Goal: Transaction & Acquisition: Purchase product/service

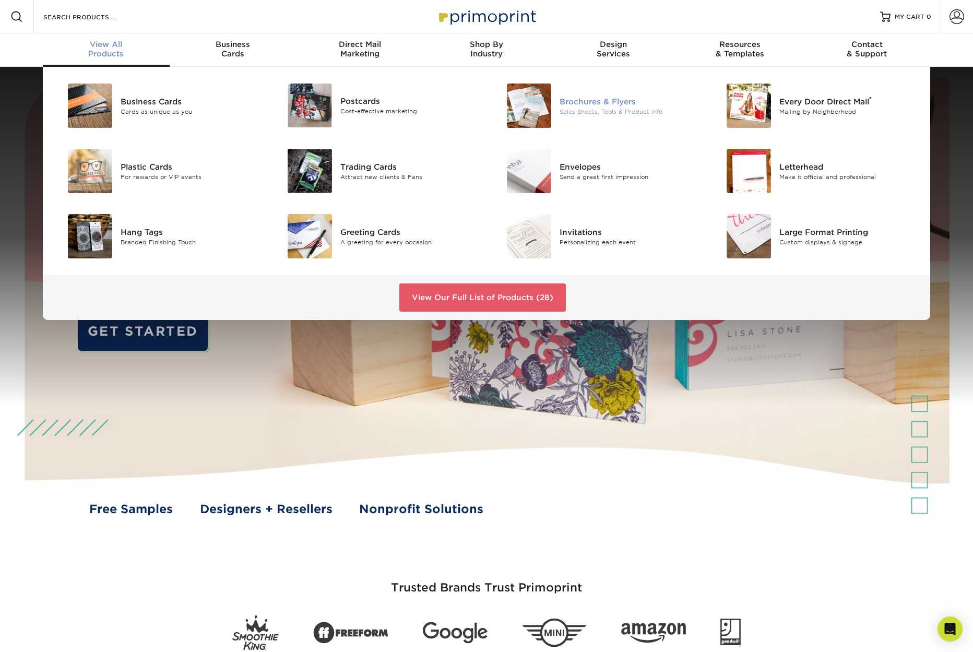
click at [596, 99] on div "Brochures & Flyers" at bounding box center [629, 101] width 138 height 11
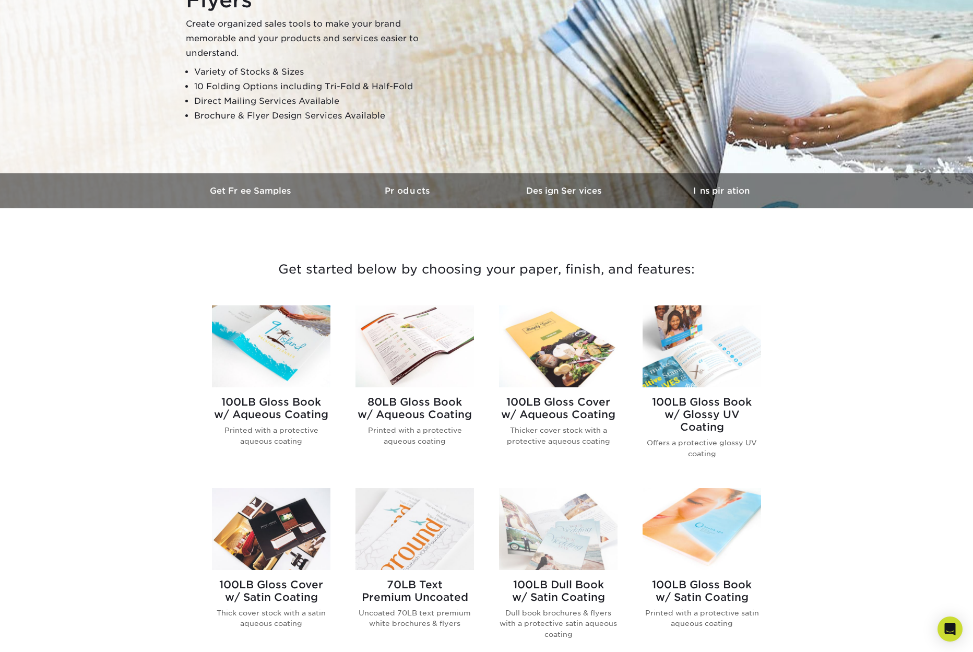
scroll to position [158, 0]
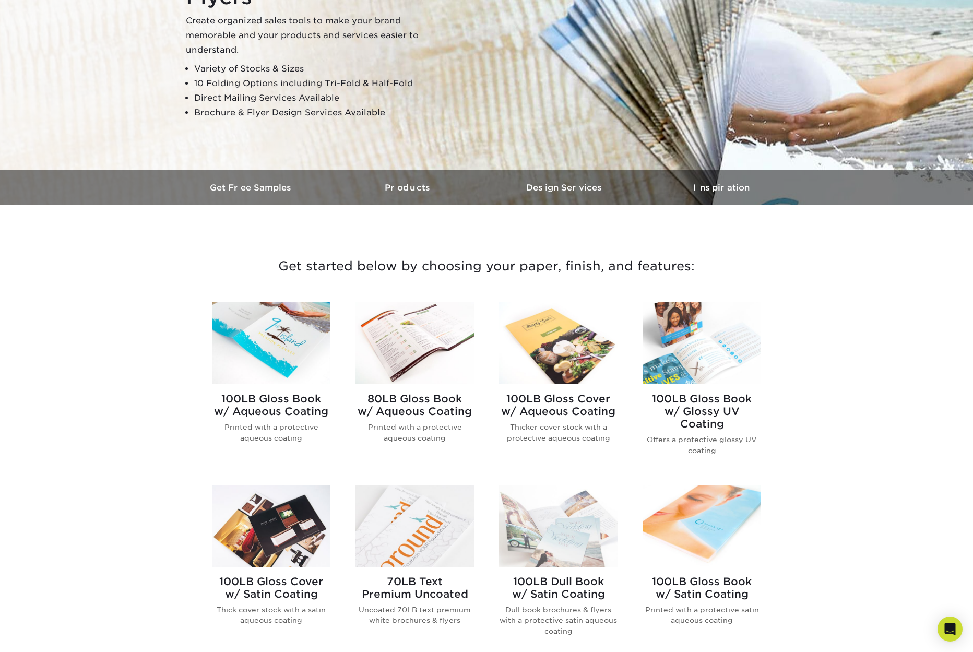
click at [267, 339] on img at bounding box center [271, 343] width 119 height 82
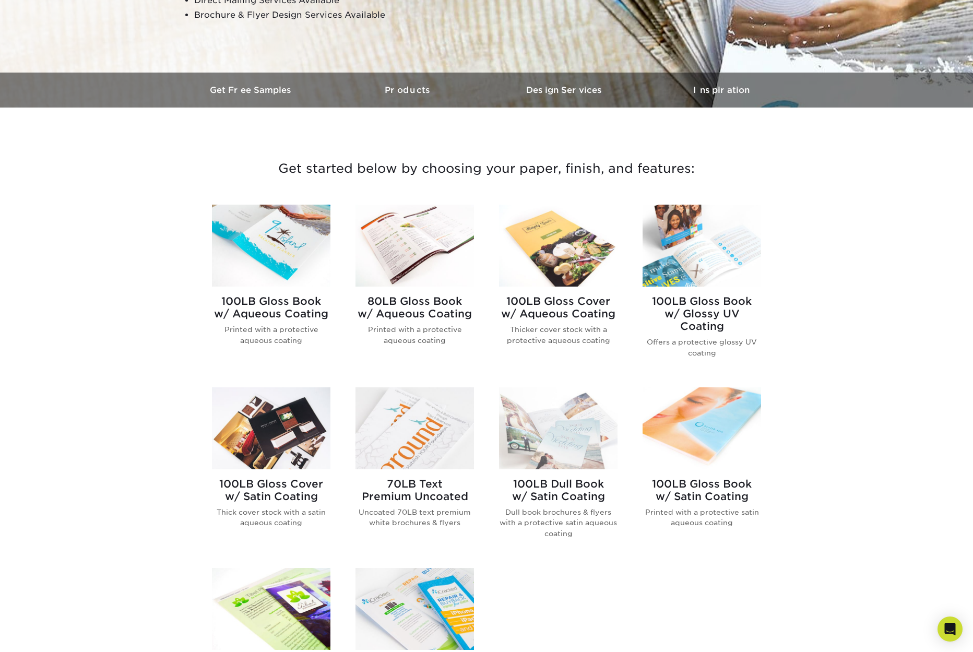
scroll to position [256, 0]
click at [283, 419] on img at bounding box center [271, 428] width 119 height 82
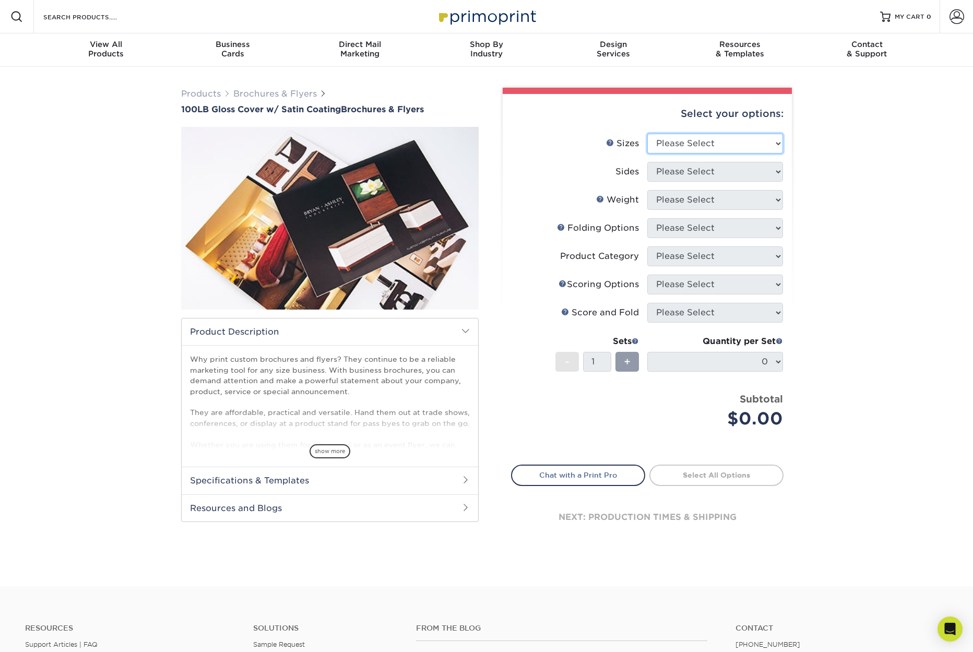
select select "4.00x8.50"
select select "13abbda7-1d64-4f25-8bb2-c179b224825d"
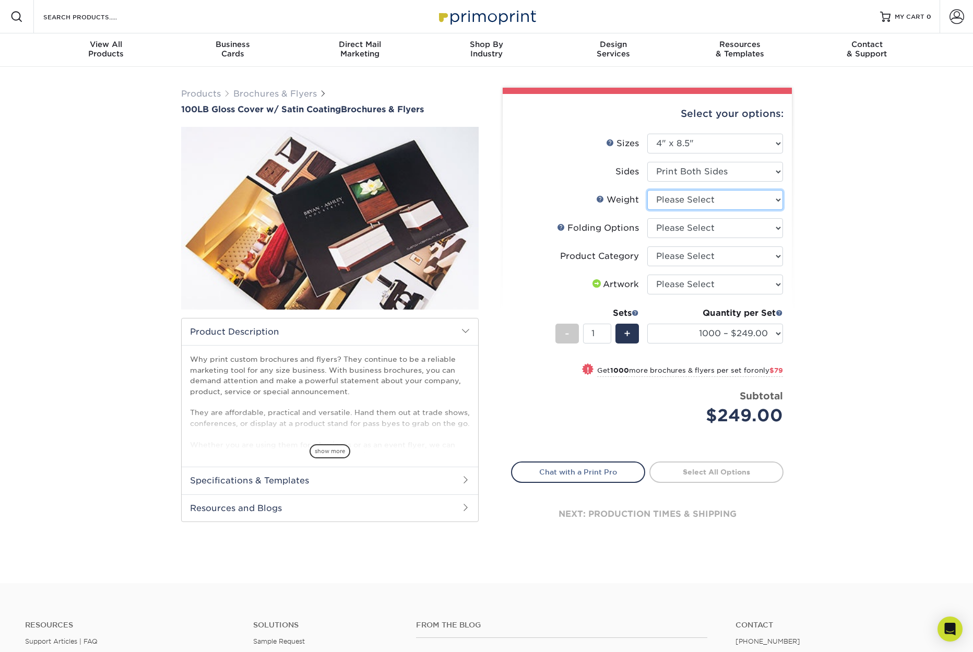
select select "100LB"
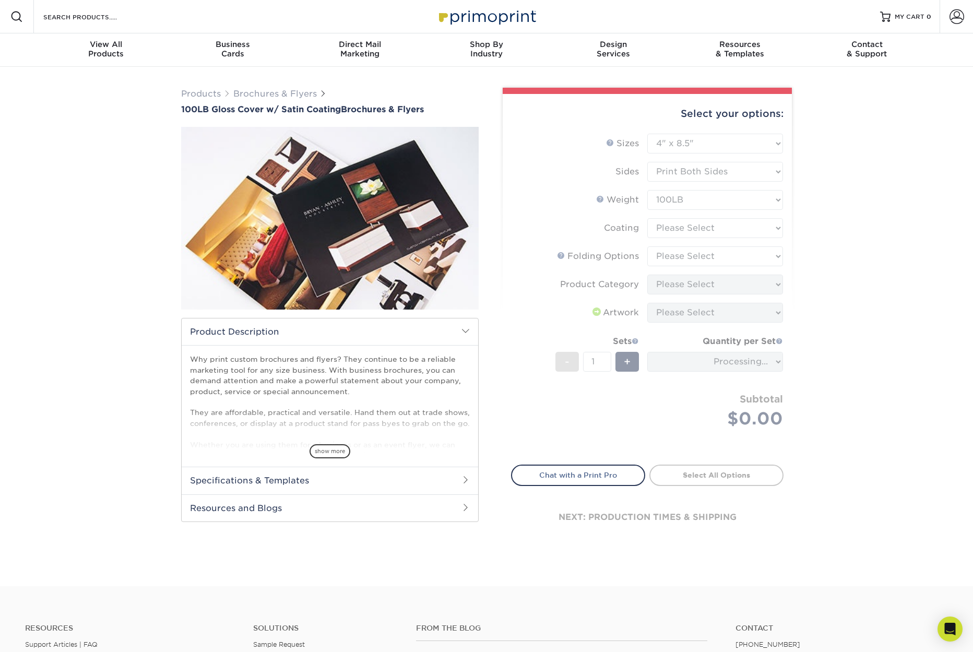
click at [705, 228] on form "Sizes Help Sizes Please Select 3.67" x 8.5" 4" x 8.5" 4" x 11" 4" x 12" 4.25" x…" at bounding box center [647, 293] width 273 height 319
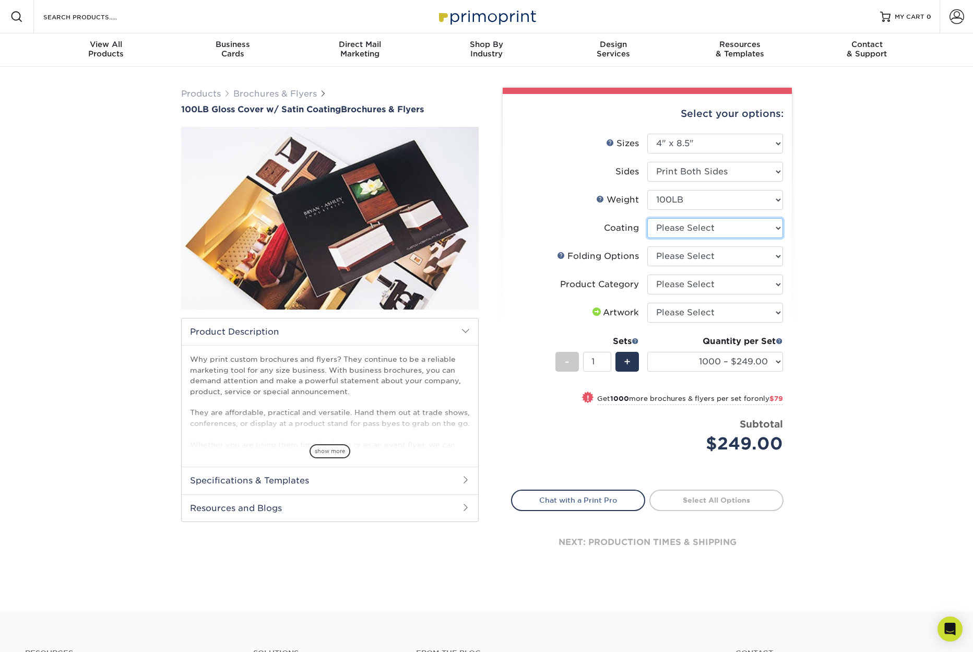
select select "1753ff32-3d28-4f95-990a-6fda0dbe3d7c"
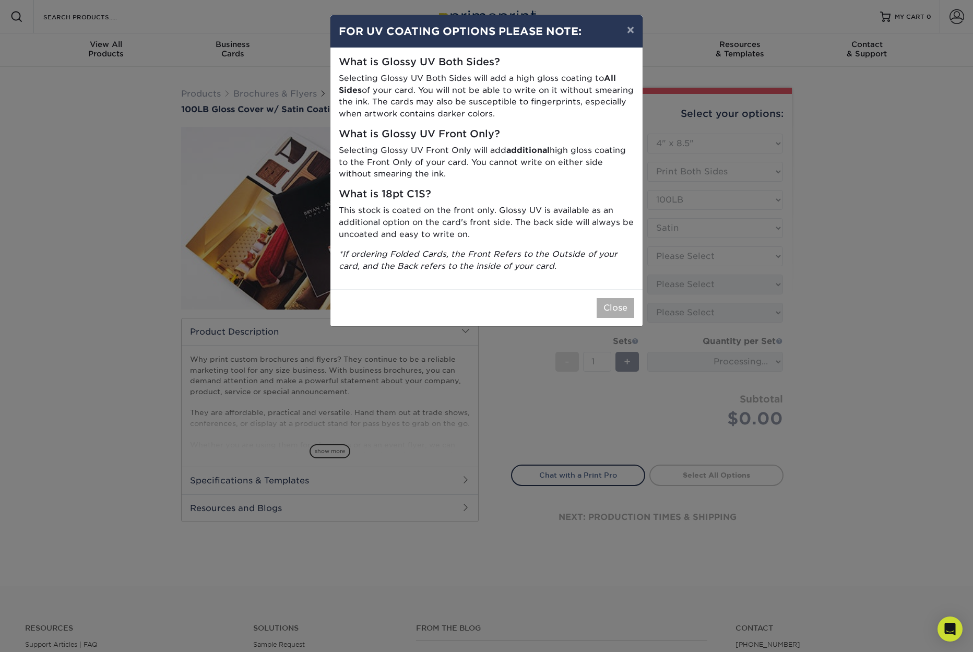
click at [617, 301] on button "Close" at bounding box center [616, 308] width 38 height 20
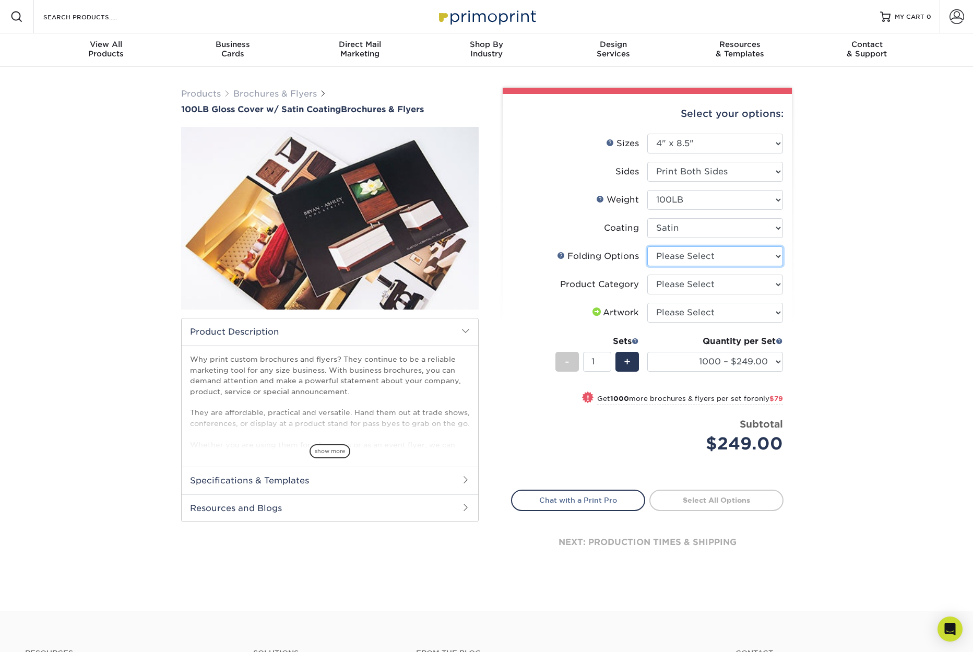
select select "9b1d5825-34d1-4721-9874-ed79abb003d7"
select select "1a668080-6b7c-4174-b399-2c3833b27ef4"
select select "upload"
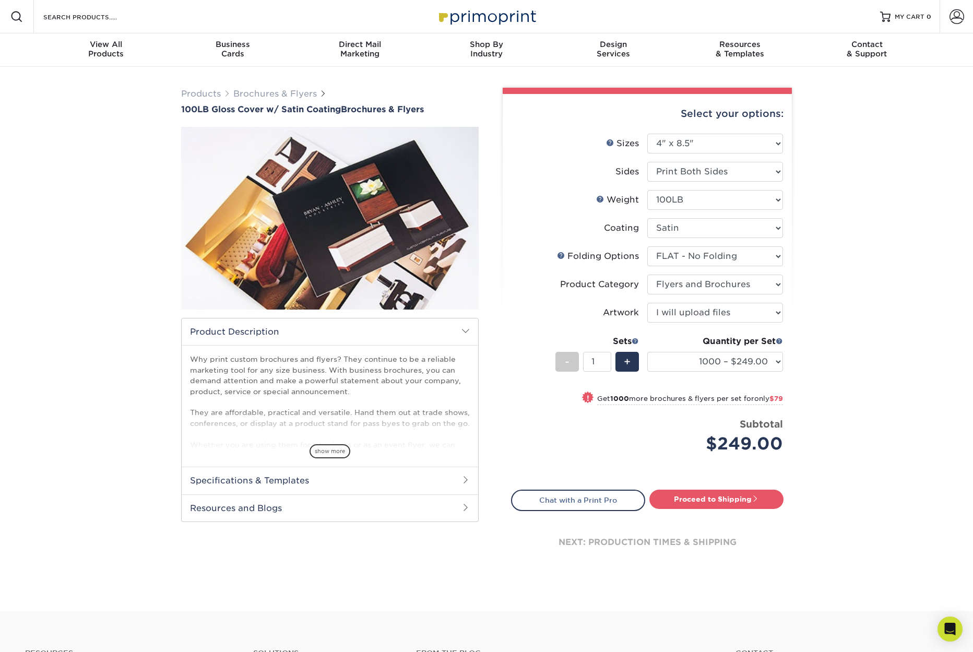
click at [863, 360] on div "Products Brochures & Flyers 100LB Gloss Cover w/ Satin Coating Brochures & Flye…" at bounding box center [486, 339] width 973 height 545
